Goal: Find specific page/section: Find specific page/section

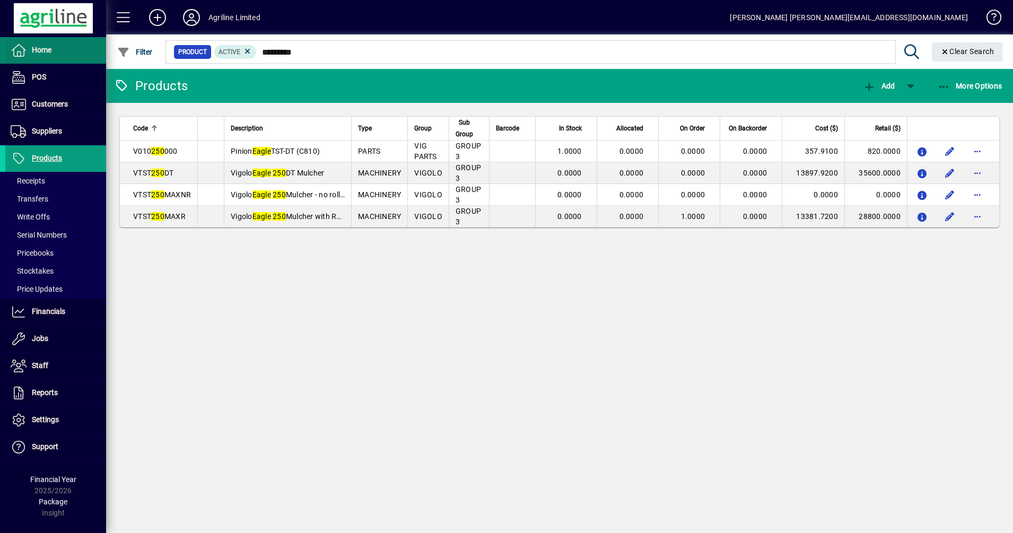
drag, startPoint x: 0, startPoint y: 0, endPoint x: 36, endPoint y: 44, distance: 56.2
click at [37, 46] on mat-drawer-container "Home POS Customers Invoices Payments Quotes Backorders Items Communications Sup…" at bounding box center [506, 266] width 1013 height 533
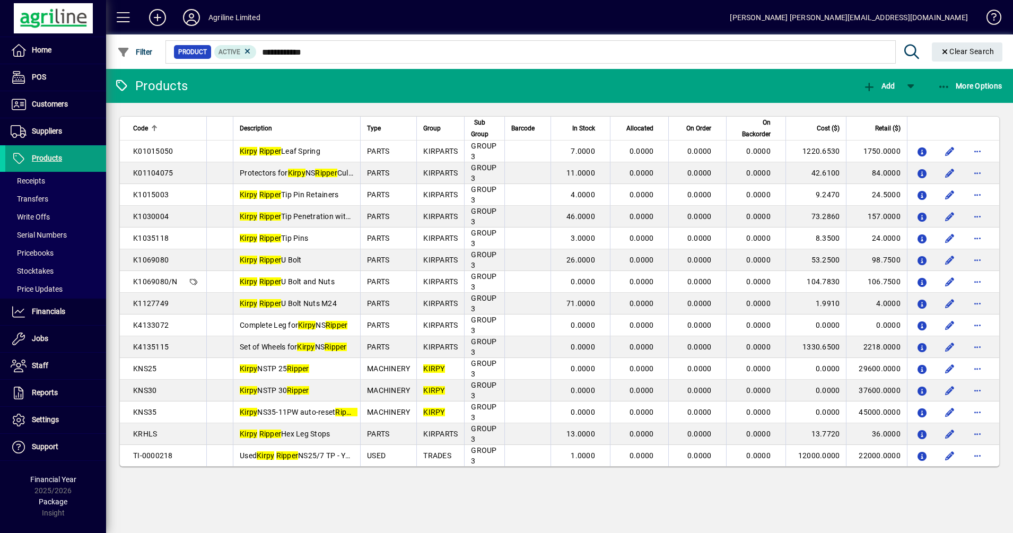
type input "**********"
